Goal: Information Seeking & Learning: Learn about a topic

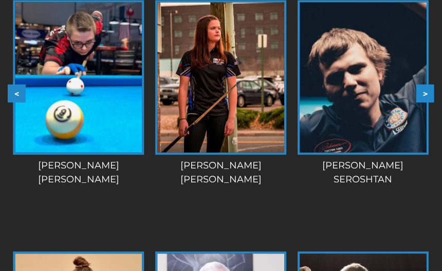
scroll to position [1647, 0]
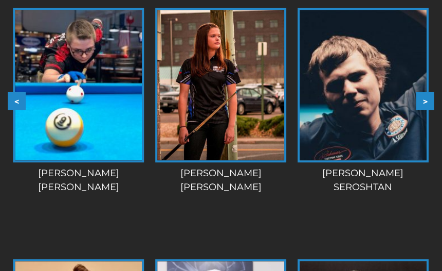
click at [426, 98] on button ">" at bounding box center [426, 101] width 18 height 18
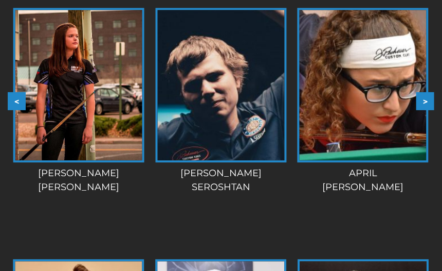
click at [426, 98] on button ">" at bounding box center [426, 101] width 18 height 18
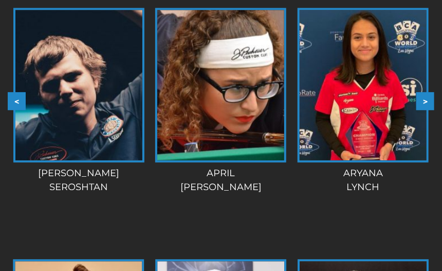
click at [426, 98] on button ">" at bounding box center [426, 101] width 18 height 18
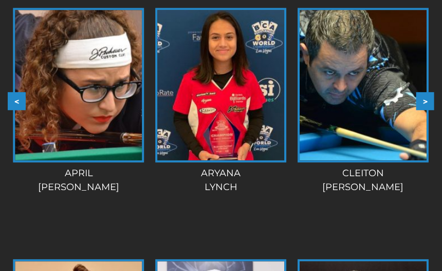
click at [426, 98] on button ">" at bounding box center [426, 101] width 18 height 18
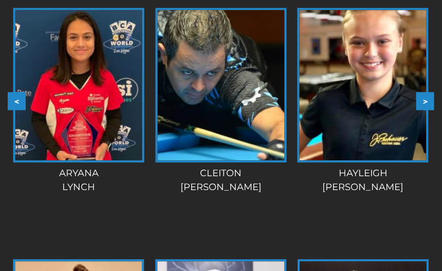
click at [426, 98] on button ">" at bounding box center [426, 101] width 18 height 18
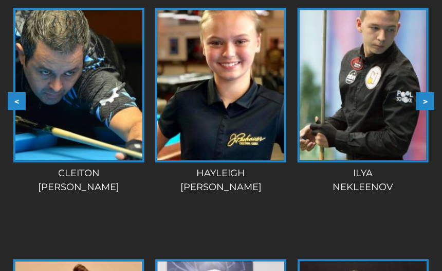
click at [426, 98] on button ">" at bounding box center [426, 101] width 18 height 18
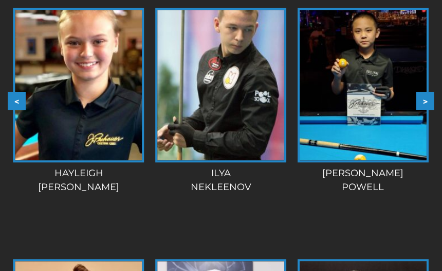
click at [426, 98] on button ">" at bounding box center [426, 101] width 18 height 18
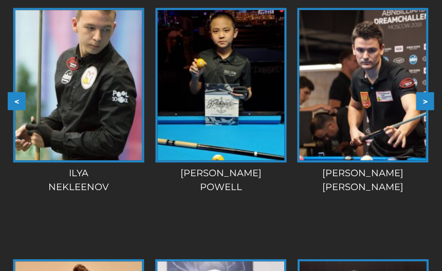
click at [426, 98] on button ">" at bounding box center [426, 101] width 18 height 18
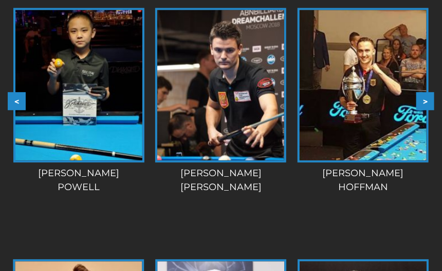
click at [426, 98] on button ">" at bounding box center [426, 101] width 18 height 18
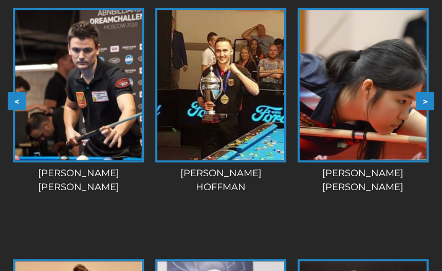
click at [426, 98] on button ">" at bounding box center [426, 101] width 18 height 18
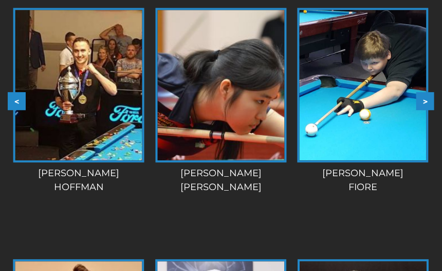
click at [426, 98] on button ">" at bounding box center [426, 101] width 18 height 18
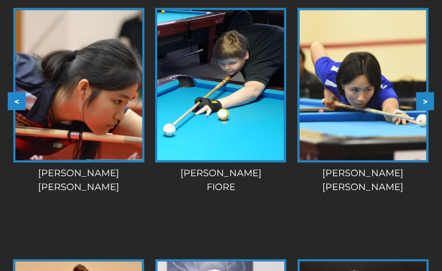
click at [426, 98] on button ">" at bounding box center [426, 101] width 18 height 18
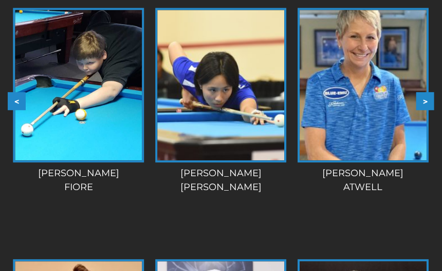
click at [426, 98] on button ">" at bounding box center [426, 101] width 18 height 18
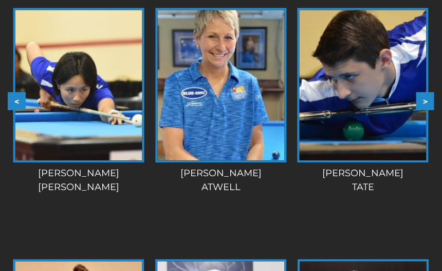
click at [426, 98] on button ">" at bounding box center [426, 101] width 18 height 18
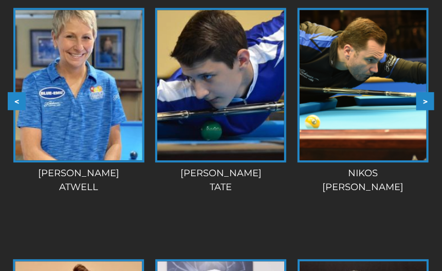
click at [426, 98] on button ">" at bounding box center [426, 101] width 18 height 18
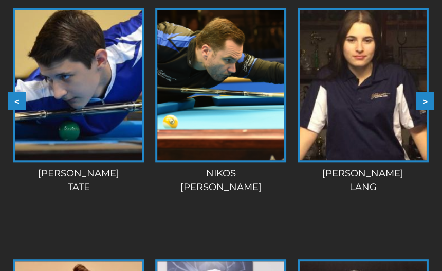
click at [426, 98] on button ">" at bounding box center [426, 101] width 18 height 18
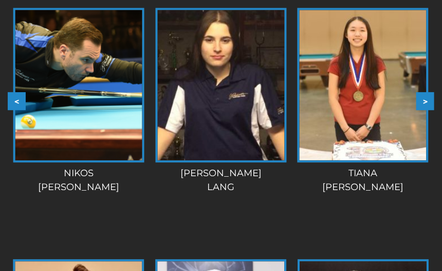
click at [426, 98] on button ">" at bounding box center [426, 101] width 18 height 18
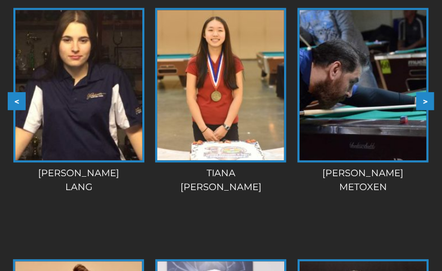
click at [426, 98] on button ">" at bounding box center [426, 101] width 18 height 18
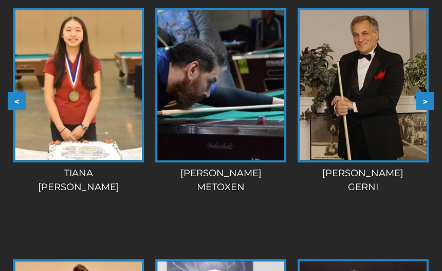
click at [426, 98] on button ">" at bounding box center [426, 101] width 18 height 18
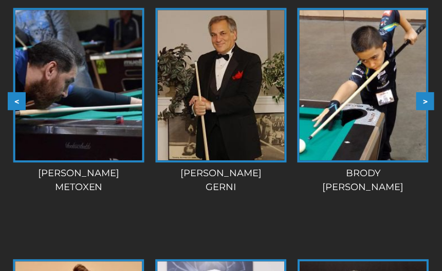
click at [426, 98] on button ">" at bounding box center [426, 101] width 18 height 18
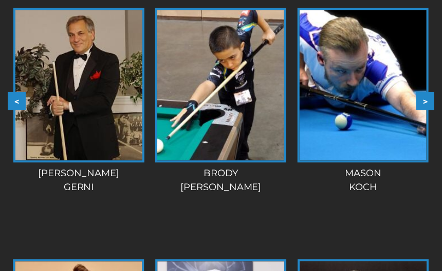
click at [426, 101] on button ">" at bounding box center [426, 101] width 18 height 18
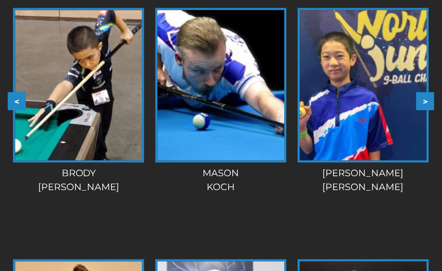
click at [426, 101] on button ">" at bounding box center [426, 101] width 18 height 18
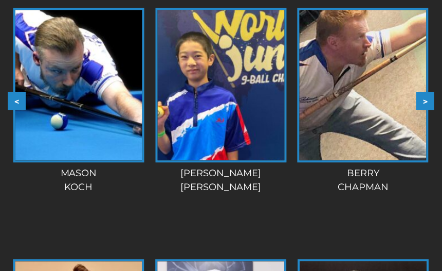
click at [426, 101] on button ">" at bounding box center [426, 101] width 18 height 18
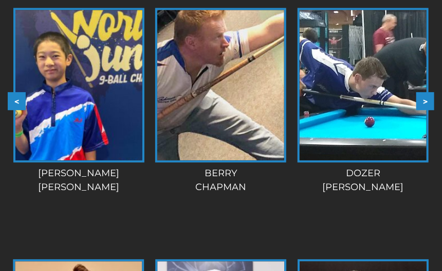
click at [426, 101] on button ">" at bounding box center [426, 101] width 18 height 18
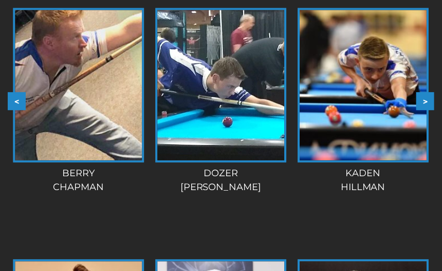
click at [426, 101] on button ">" at bounding box center [426, 101] width 18 height 18
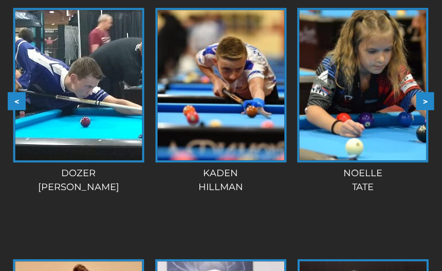
click at [426, 101] on button ">" at bounding box center [426, 101] width 18 height 18
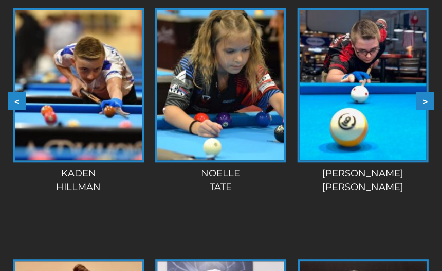
click at [426, 101] on button ">" at bounding box center [426, 101] width 18 height 18
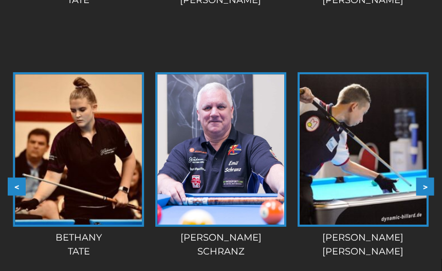
scroll to position [1837, 0]
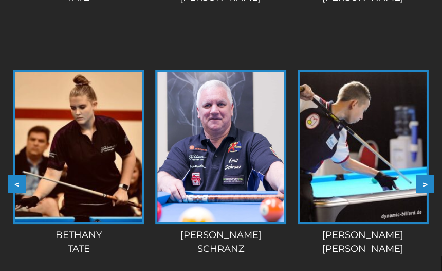
click at [426, 185] on button ">" at bounding box center [426, 183] width 18 height 18
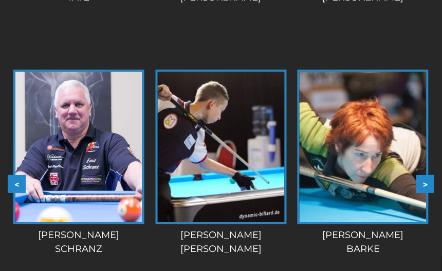
click at [430, 183] on button ">" at bounding box center [426, 183] width 18 height 18
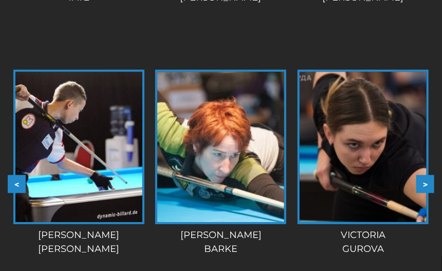
click at [430, 183] on button ">" at bounding box center [426, 183] width 18 height 18
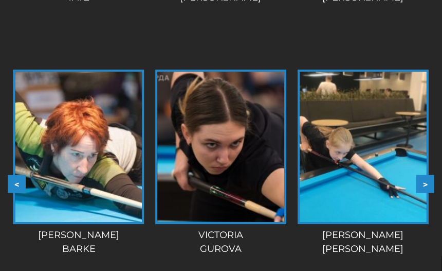
click at [430, 183] on button ">" at bounding box center [426, 183] width 18 height 18
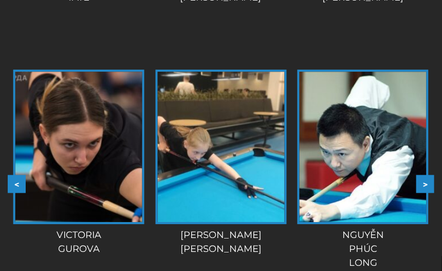
click at [430, 183] on button ">" at bounding box center [426, 183] width 18 height 18
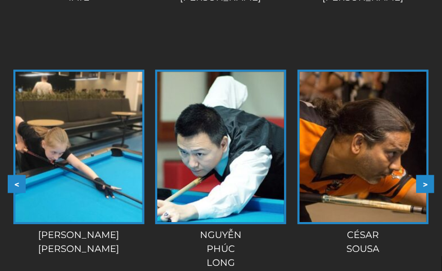
click at [430, 183] on button ">" at bounding box center [426, 183] width 18 height 18
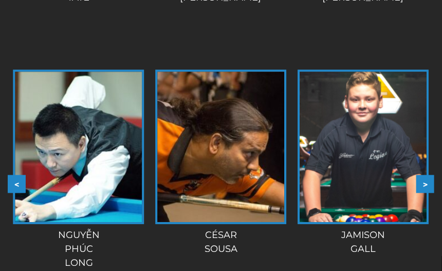
click at [431, 183] on button ">" at bounding box center [426, 183] width 18 height 18
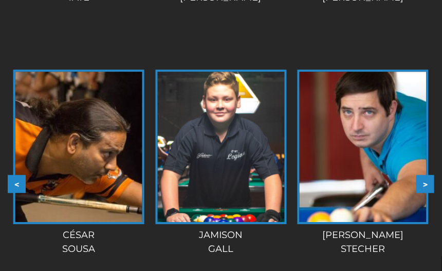
click at [431, 183] on button ">" at bounding box center [426, 183] width 18 height 18
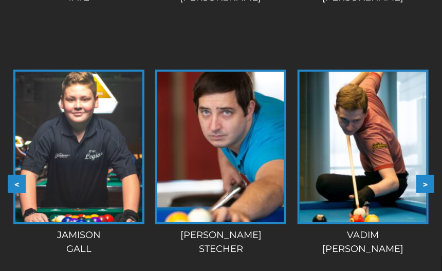
click at [431, 184] on button ">" at bounding box center [426, 183] width 18 height 18
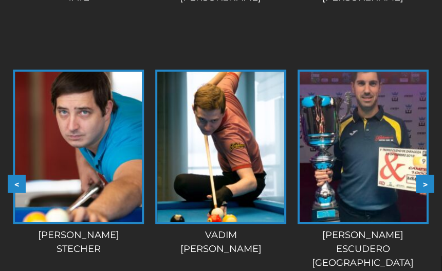
click at [431, 184] on button ">" at bounding box center [426, 183] width 18 height 18
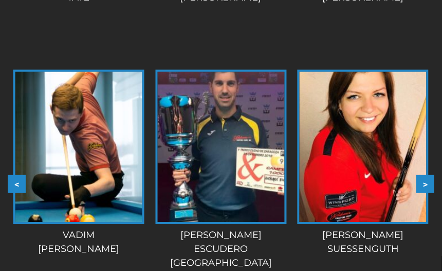
click at [431, 184] on button ">" at bounding box center [426, 183] width 18 height 18
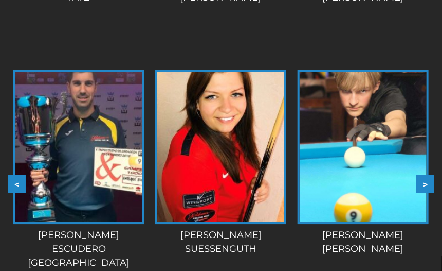
click at [431, 184] on button ">" at bounding box center [426, 183] width 18 height 18
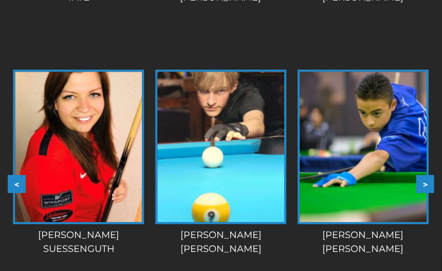
click at [431, 184] on button ">" at bounding box center [426, 183] width 18 height 18
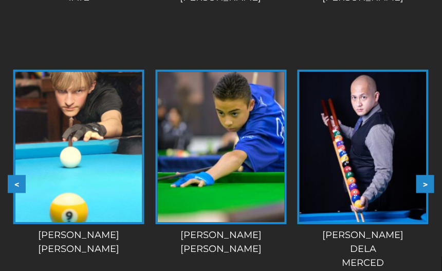
click at [431, 184] on button ">" at bounding box center [426, 183] width 18 height 18
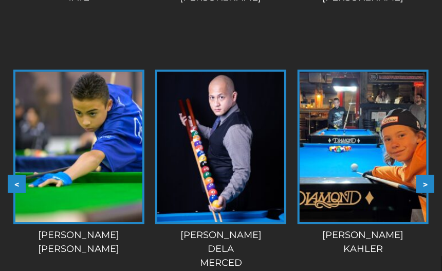
click at [431, 184] on button ">" at bounding box center [426, 183] width 18 height 18
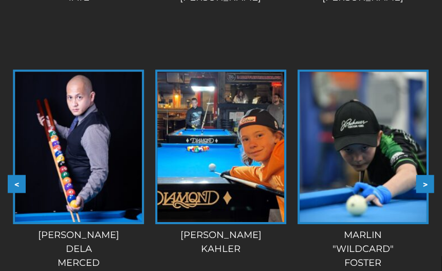
click at [431, 184] on button ">" at bounding box center [426, 183] width 18 height 18
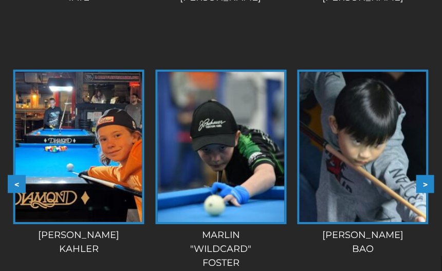
click at [431, 184] on button ">" at bounding box center [426, 183] width 18 height 18
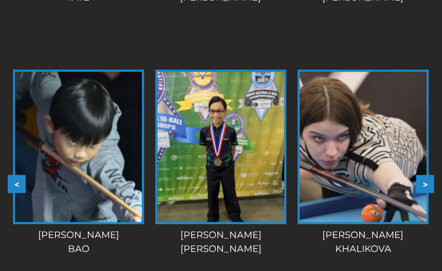
click at [431, 184] on button ">" at bounding box center [426, 183] width 18 height 18
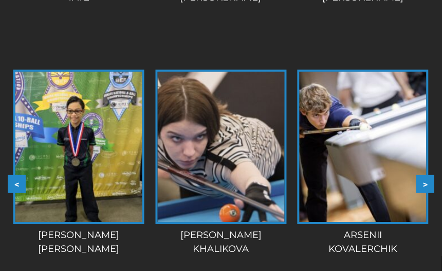
click at [431, 184] on button ">" at bounding box center [426, 183] width 18 height 18
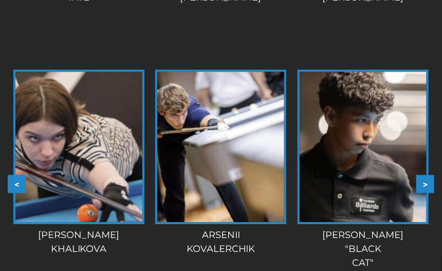
click at [431, 184] on button ">" at bounding box center [426, 183] width 18 height 18
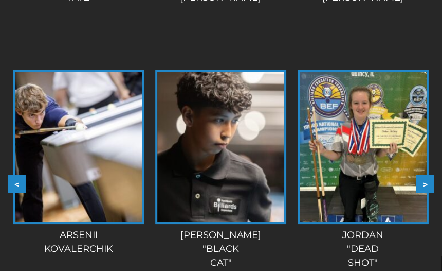
click at [431, 184] on button ">" at bounding box center [426, 183] width 18 height 18
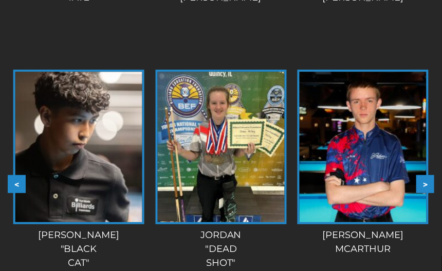
click at [431, 184] on button ">" at bounding box center [426, 183] width 18 height 18
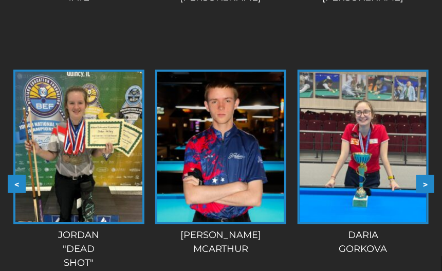
click at [431, 184] on button ">" at bounding box center [426, 183] width 18 height 18
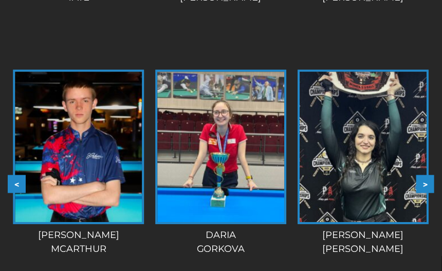
click at [431, 184] on button ">" at bounding box center [426, 183] width 18 height 18
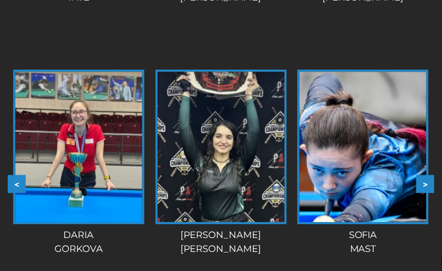
click at [431, 184] on button ">" at bounding box center [426, 183] width 18 height 18
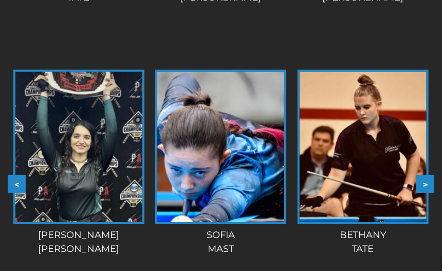
click at [431, 184] on button ">" at bounding box center [426, 183] width 18 height 18
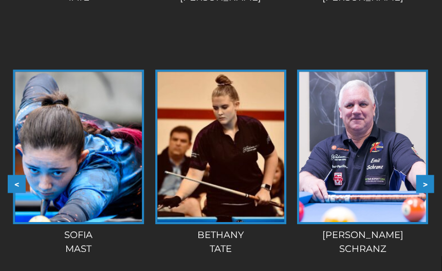
click at [431, 184] on button ">" at bounding box center [426, 183] width 18 height 18
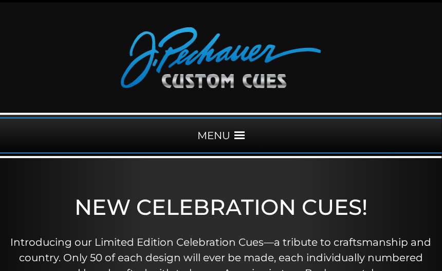
scroll to position [0, 0]
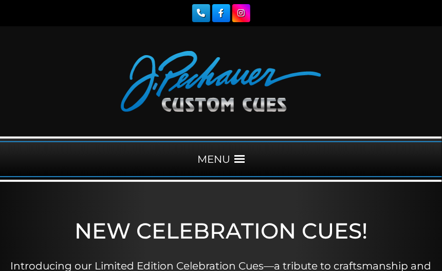
click at [229, 157] on div "MENU" at bounding box center [221, 159] width 442 height 36
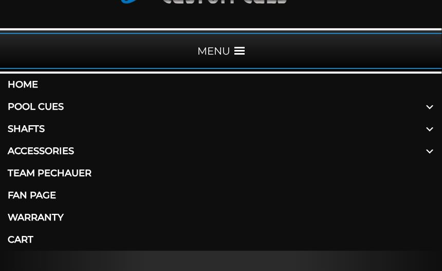
scroll to position [135, 0]
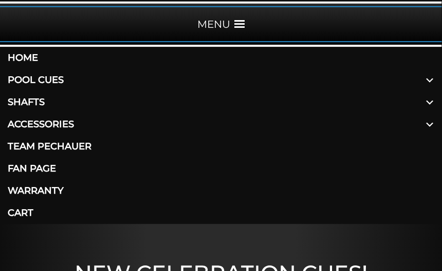
click at [34, 80] on link "Pool Cues" at bounding box center [221, 80] width 442 height 22
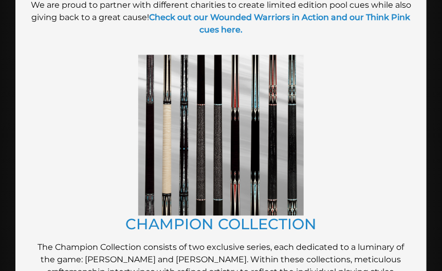
scroll to position [567, 0]
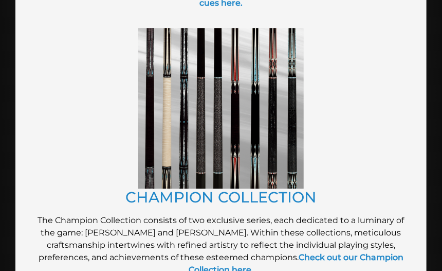
click at [204, 102] on img at bounding box center [221, 108] width 166 height 161
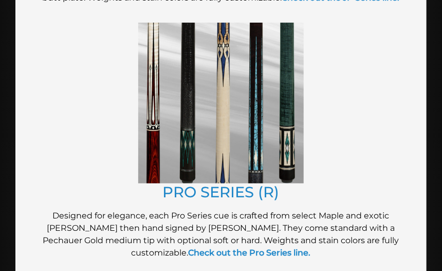
scroll to position [1107, 0]
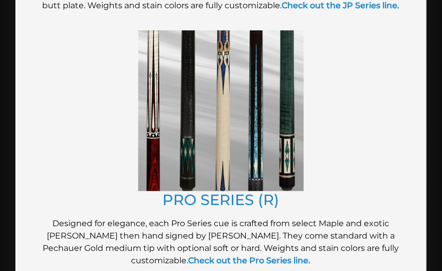
click at [187, 112] on img at bounding box center [221, 110] width 166 height 161
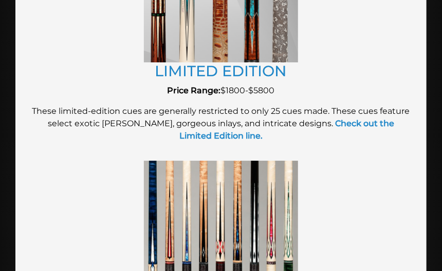
scroll to position [1917, 0]
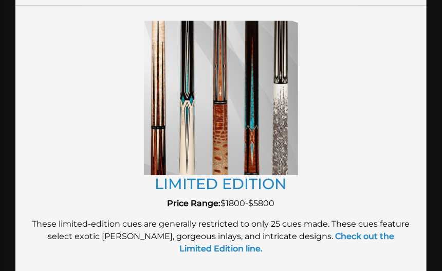
click at [186, 108] on img at bounding box center [221, 98] width 154 height 154
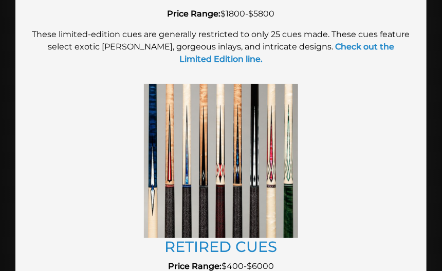
scroll to position [2133, 0]
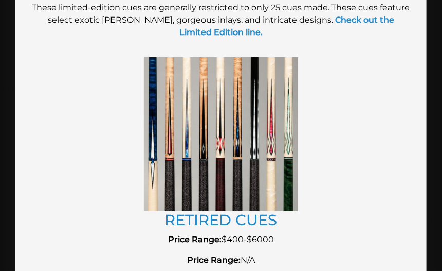
click at [211, 141] on img at bounding box center [221, 134] width 154 height 154
click at [203, 150] on img at bounding box center [221, 134] width 154 height 154
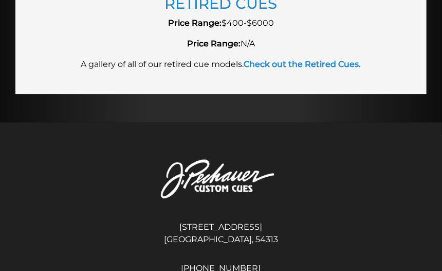
scroll to position [2323, 0]
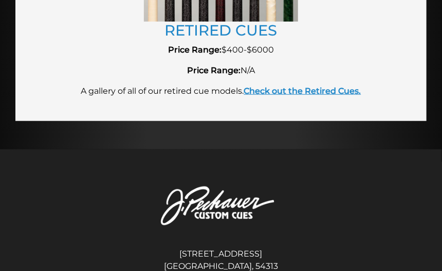
click at [296, 93] on strong "Check out the Retired Cues." at bounding box center [302, 91] width 117 height 10
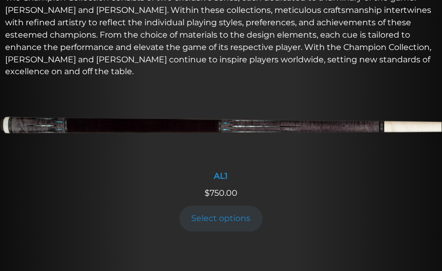
scroll to position [513, 0]
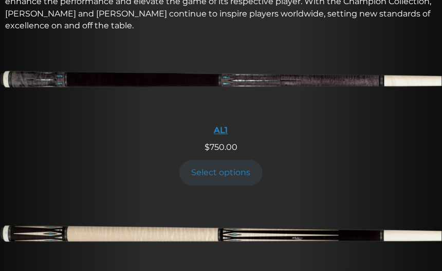
click at [8, 80] on img at bounding box center [221, 83] width 442 height 74
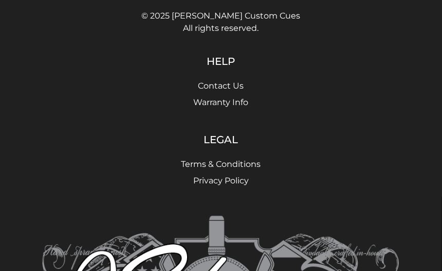
scroll to position [2187, 0]
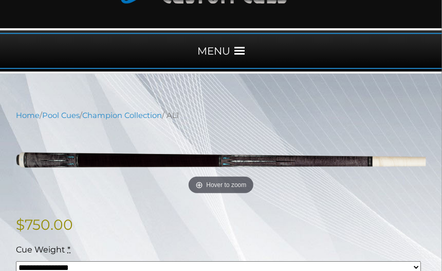
scroll to position [135, 0]
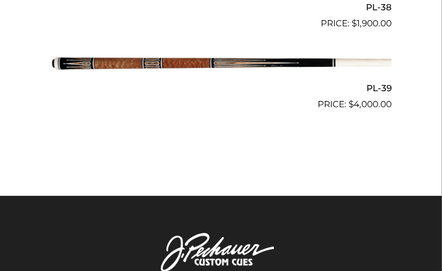
scroll to position [2701, 0]
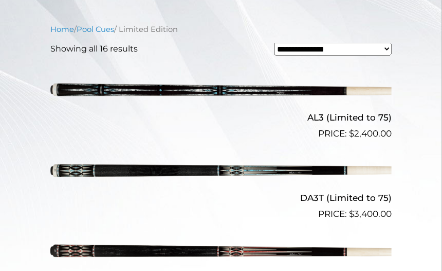
scroll to position [351, 0]
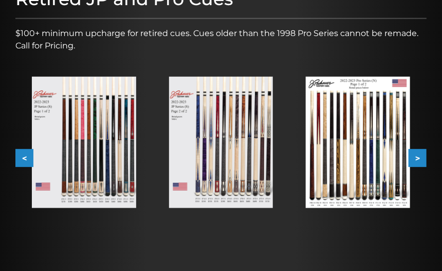
scroll to position [216, 0]
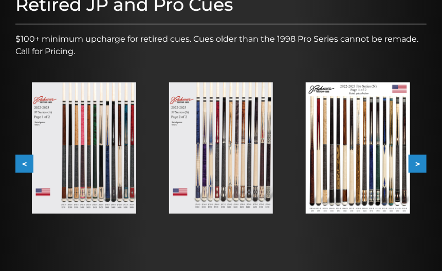
click at [420, 165] on button ">" at bounding box center [418, 164] width 18 height 18
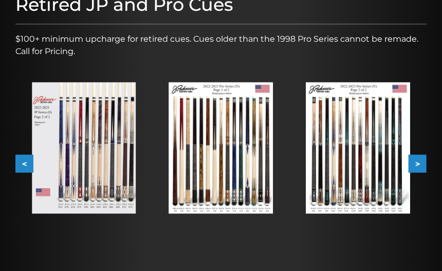
click at [420, 165] on button ">" at bounding box center [418, 164] width 18 height 18
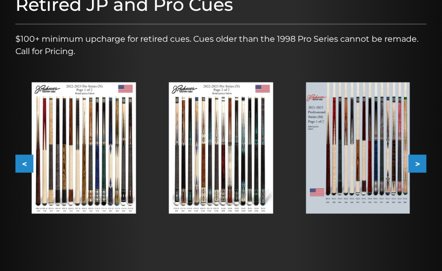
click at [420, 165] on button ">" at bounding box center [418, 164] width 18 height 18
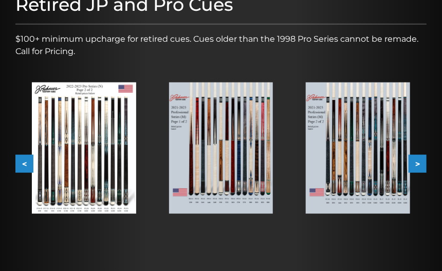
click at [420, 165] on button ">" at bounding box center [418, 164] width 18 height 18
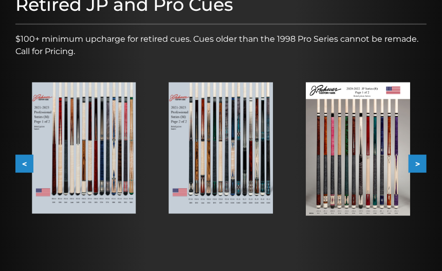
click at [420, 165] on button ">" at bounding box center [418, 164] width 18 height 18
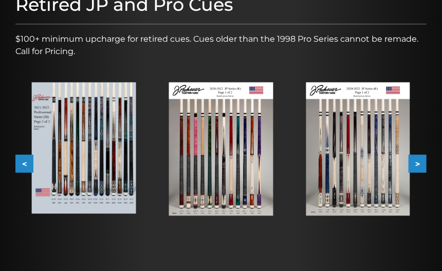
click at [420, 165] on button ">" at bounding box center [418, 164] width 18 height 18
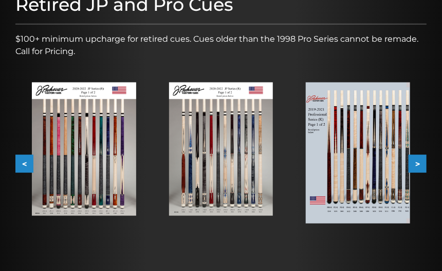
click at [420, 165] on button ">" at bounding box center [418, 164] width 18 height 18
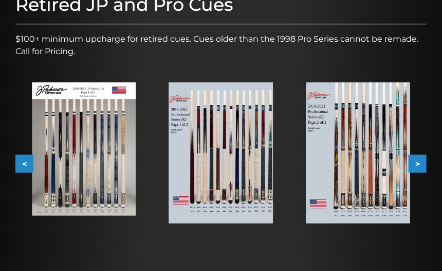
click at [420, 165] on button ">" at bounding box center [418, 164] width 18 height 18
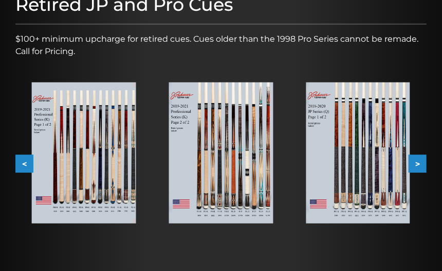
click at [420, 165] on button ">" at bounding box center [418, 164] width 18 height 18
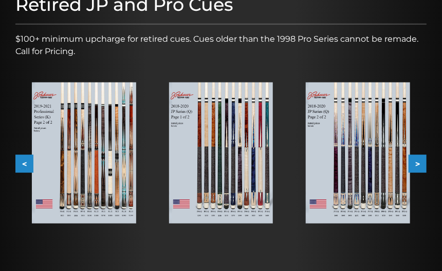
click at [420, 165] on button ">" at bounding box center [418, 164] width 18 height 18
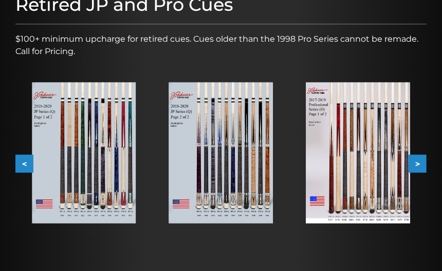
click at [420, 165] on button ">" at bounding box center [418, 164] width 18 height 18
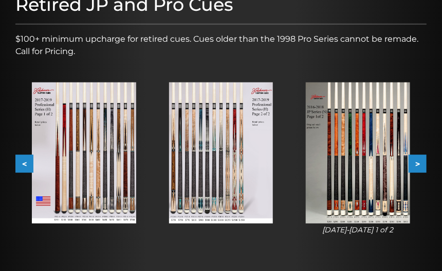
click at [211, 150] on img at bounding box center [221, 152] width 104 height 141
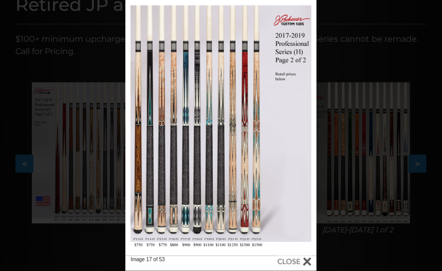
click at [307, 260] on div at bounding box center [295, 261] width 34 height 11
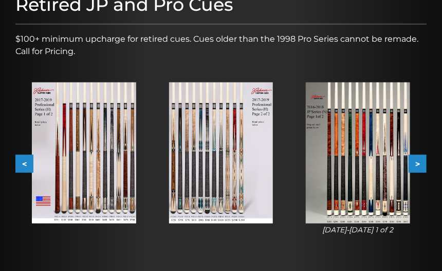
click at [417, 165] on button ">" at bounding box center [418, 164] width 18 height 18
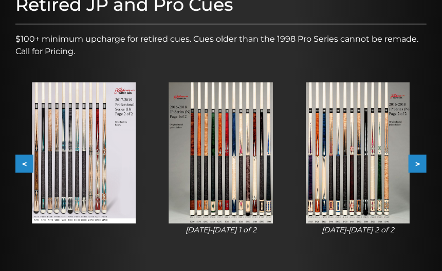
click at [417, 165] on button ">" at bounding box center [418, 164] width 18 height 18
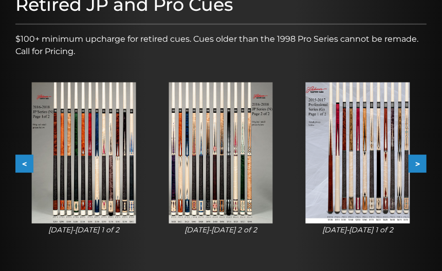
click at [417, 165] on button ">" at bounding box center [418, 164] width 18 height 18
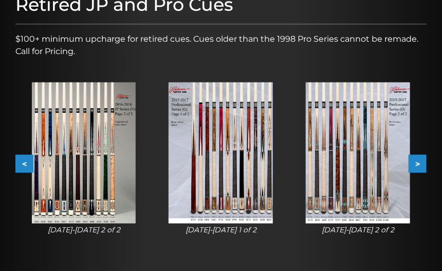
click at [417, 165] on button ">" at bounding box center [418, 164] width 18 height 18
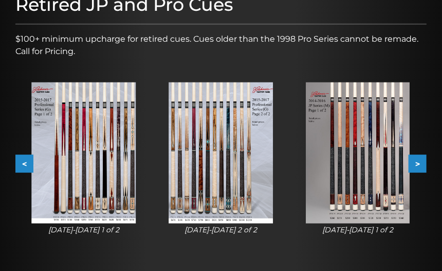
click at [417, 165] on button ">" at bounding box center [418, 164] width 18 height 18
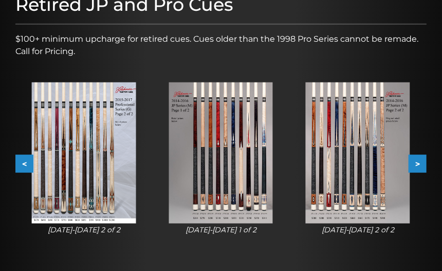
click at [417, 165] on button ">" at bounding box center [418, 164] width 18 height 18
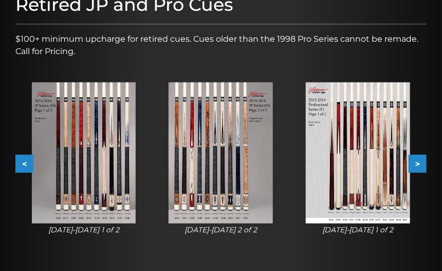
click at [387, 178] on img at bounding box center [358, 152] width 104 height 141
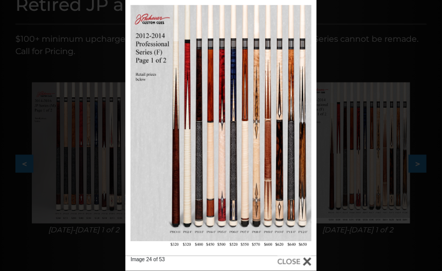
click at [308, 261] on div at bounding box center [295, 261] width 34 height 11
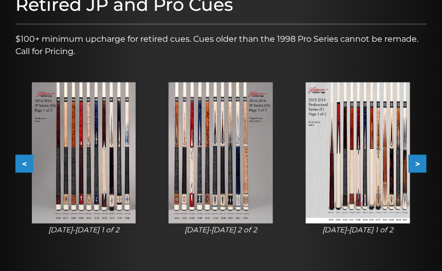
click at [420, 163] on button ">" at bounding box center [418, 164] width 18 height 18
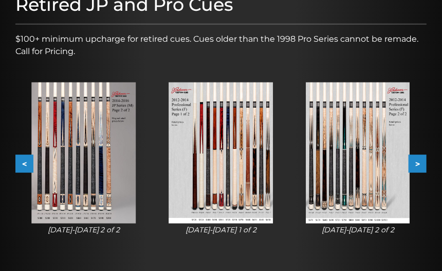
click at [364, 167] on img at bounding box center [358, 152] width 104 height 141
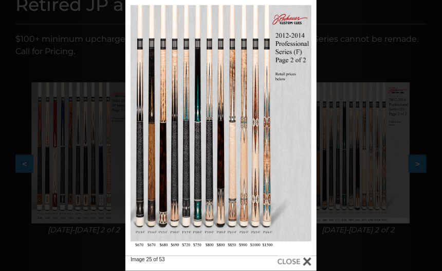
click at [308, 261] on div at bounding box center [295, 261] width 34 height 11
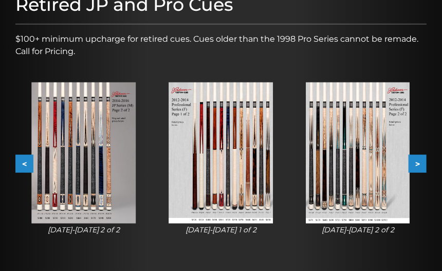
click at [420, 163] on button ">" at bounding box center [418, 164] width 18 height 18
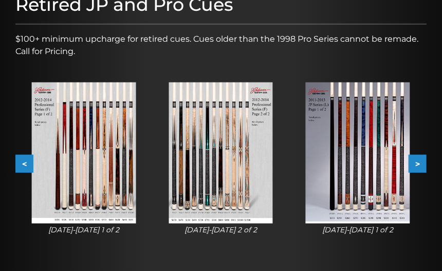
click at [420, 163] on button ">" at bounding box center [418, 164] width 18 height 18
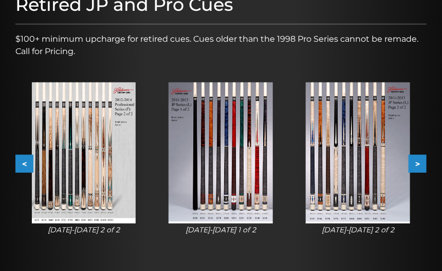
click at [420, 163] on button ">" at bounding box center [418, 164] width 18 height 18
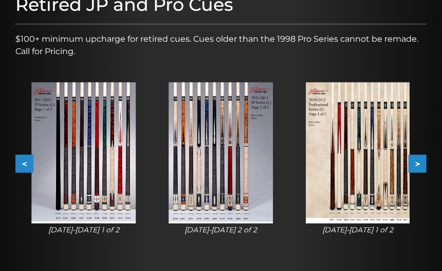
click at [380, 199] on img at bounding box center [358, 152] width 104 height 141
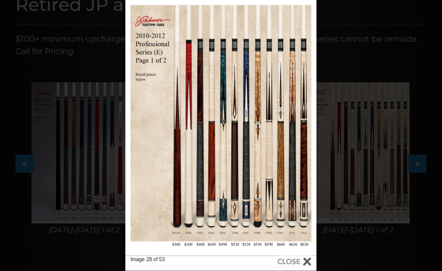
click at [307, 260] on div at bounding box center [295, 261] width 34 height 11
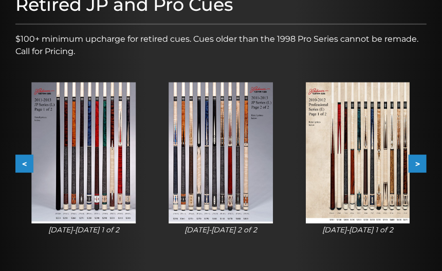
click at [419, 163] on button ">" at bounding box center [418, 164] width 18 height 18
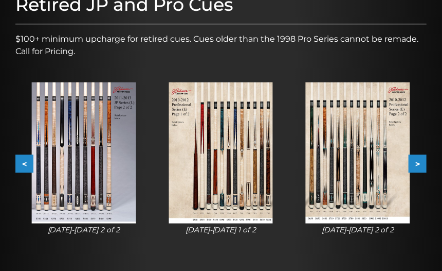
click at [419, 163] on button ">" at bounding box center [418, 164] width 18 height 18
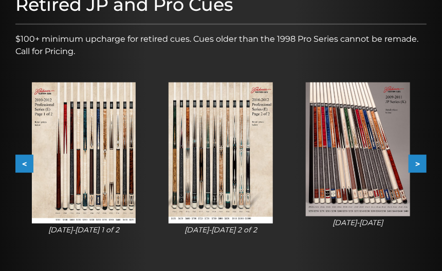
click at [419, 163] on button ">" at bounding box center [418, 164] width 18 height 18
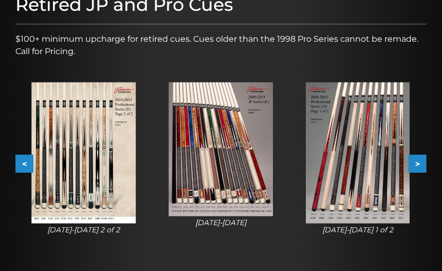
click at [419, 163] on button ">" at bounding box center [418, 164] width 18 height 18
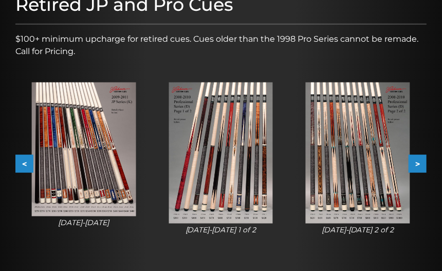
click at [419, 163] on button ">" at bounding box center [418, 164] width 18 height 18
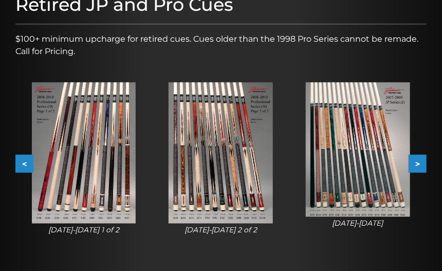
click at [419, 163] on button ">" at bounding box center [418, 164] width 18 height 18
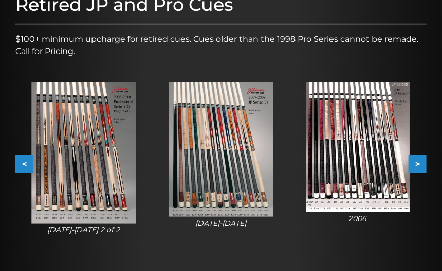
click at [419, 163] on button ">" at bounding box center [418, 164] width 18 height 18
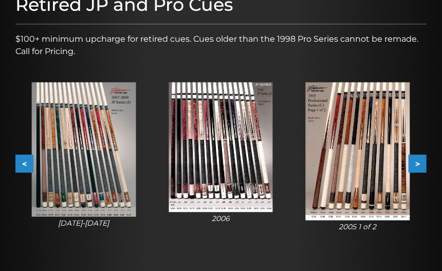
click at [419, 163] on button ">" at bounding box center [418, 164] width 18 height 18
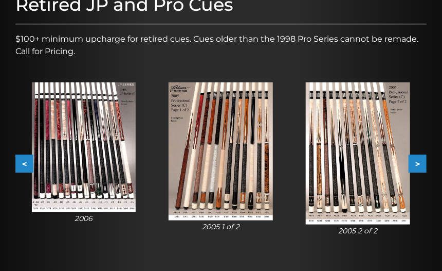
click at [369, 170] on img at bounding box center [358, 153] width 104 height 142
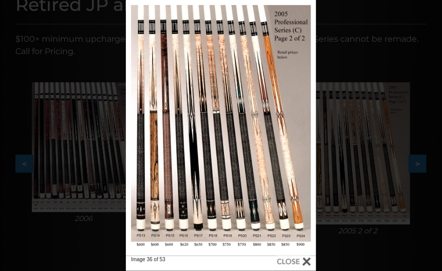
click at [308, 261] on div at bounding box center [294, 261] width 34 height 11
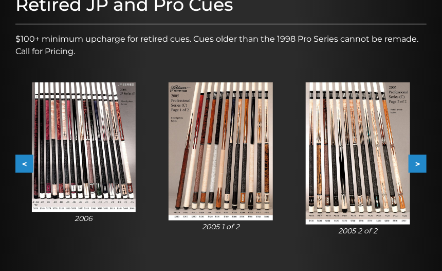
click at [420, 161] on button ">" at bounding box center [418, 164] width 18 height 18
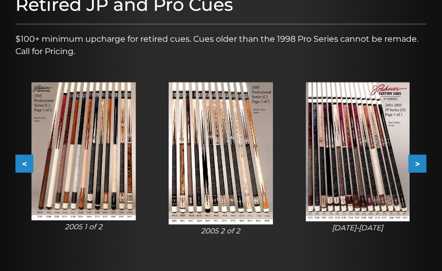
click at [420, 161] on button ">" at bounding box center [418, 164] width 18 height 18
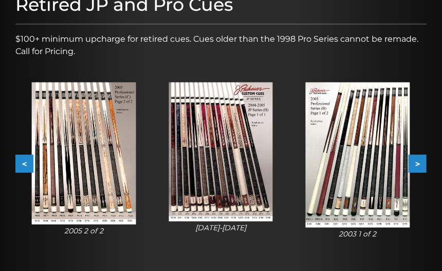
click at [420, 161] on button ">" at bounding box center [418, 164] width 18 height 18
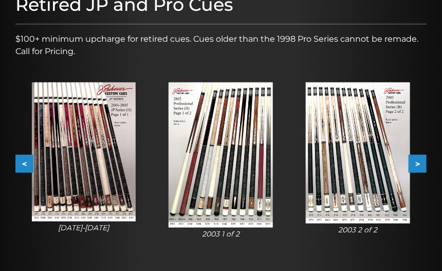
click at [394, 182] on img at bounding box center [358, 152] width 104 height 141
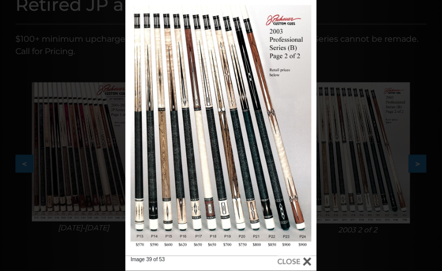
click at [309, 261] on div at bounding box center [295, 261] width 34 height 11
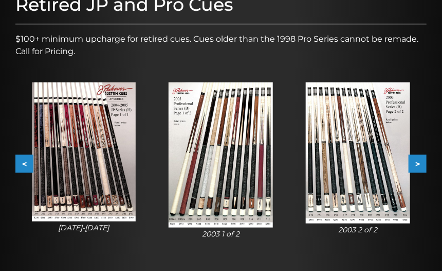
click at [417, 163] on button ">" at bounding box center [418, 164] width 18 height 18
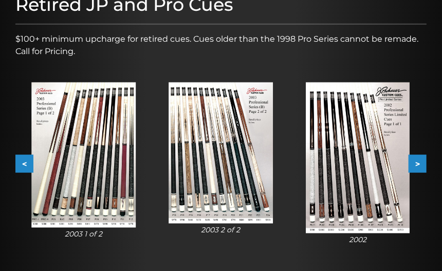
click at [417, 163] on button ">" at bounding box center [418, 164] width 18 height 18
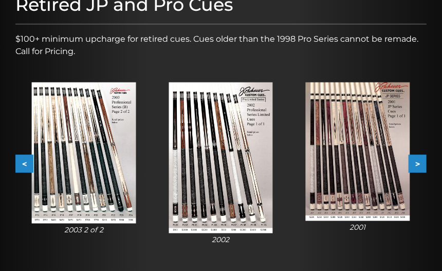
click at [417, 163] on button ">" at bounding box center [418, 164] width 18 height 18
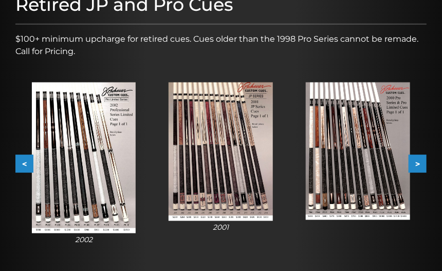
click at [417, 163] on button ">" at bounding box center [418, 164] width 18 height 18
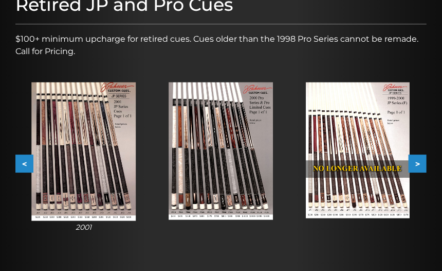
click at [417, 163] on button ">" at bounding box center [418, 164] width 18 height 18
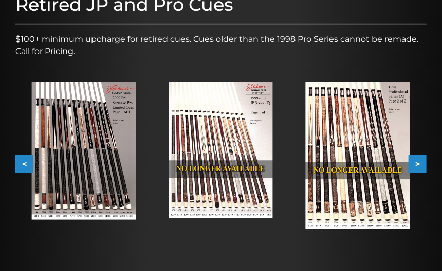
click at [417, 163] on button ">" at bounding box center [418, 164] width 18 height 18
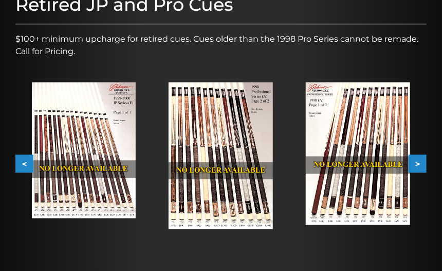
click at [417, 163] on button ">" at bounding box center [418, 164] width 18 height 18
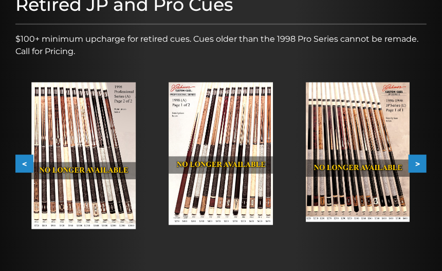
click at [417, 163] on button ">" at bounding box center [418, 164] width 18 height 18
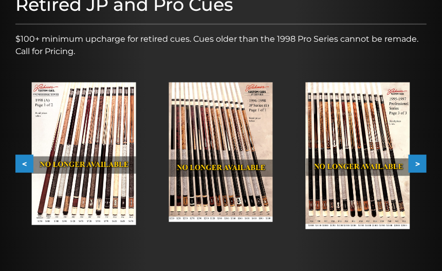
click at [417, 163] on button ">" at bounding box center [418, 164] width 18 height 18
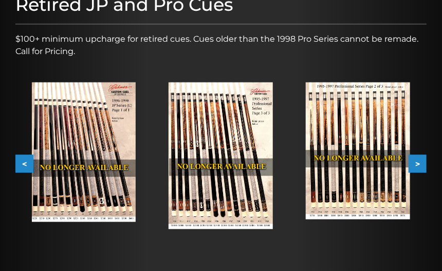
click at [417, 163] on button ">" at bounding box center [418, 164] width 18 height 18
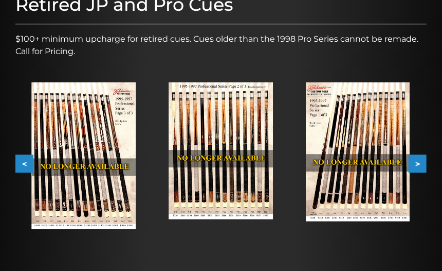
click at [417, 163] on button ">" at bounding box center [418, 164] width 18 height 18
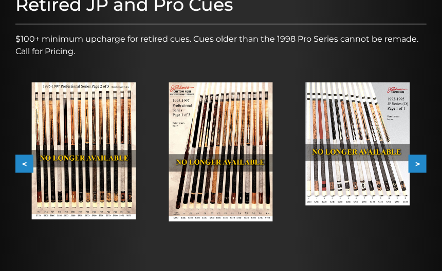
click at [417, 163] on button ">" at bounding box center [418, 164] width 18 height 18
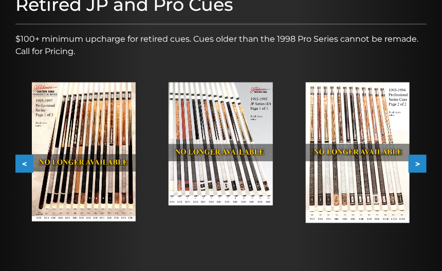
click at [417, 163] on button ">" at bounding box center [418, 164] width 18 height 18
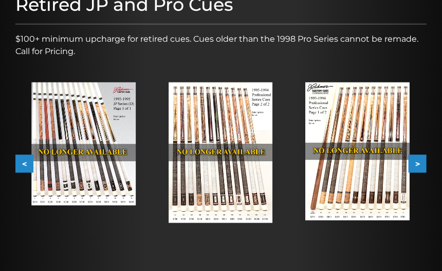
click at [417, 163] on button ">" at bounding box center [418, 164] width 18 height 18
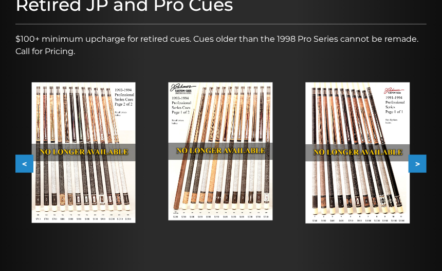
click at [417, 163] on button ">" at bounding box center [418, 164] width 18 height 18
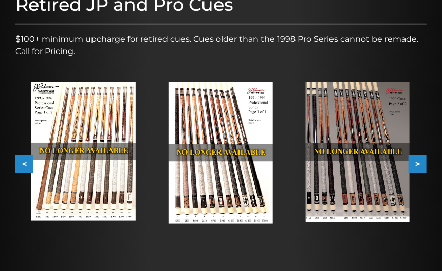
click at [417, 163] on button ">" at bounding box center [418, 164] width 18 height 18
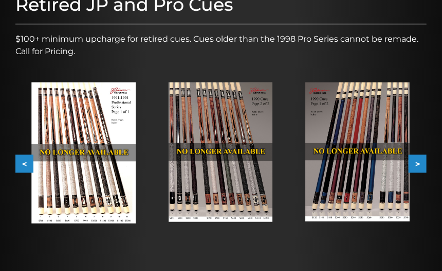
click at [417, 163] on button ">" at bounding box center [418, 164] width 18 height 18
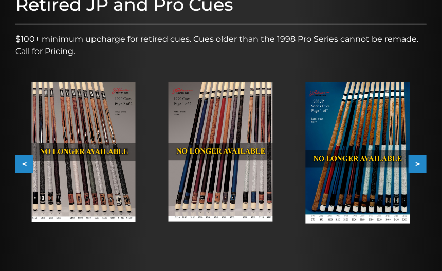
click at [417, 163] on button ">" at bounding box center [418, 164] width 18 height 18
